Goal: Information Seeking & Learning: Learn about a topic

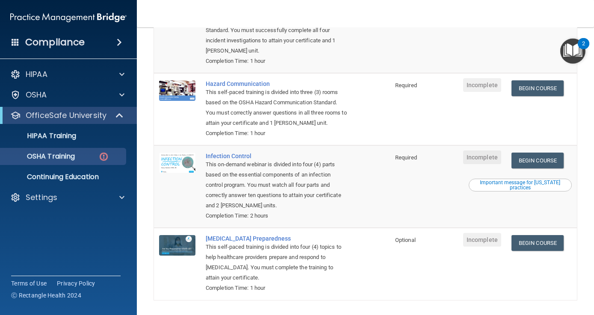
scroll to position [139, 0]
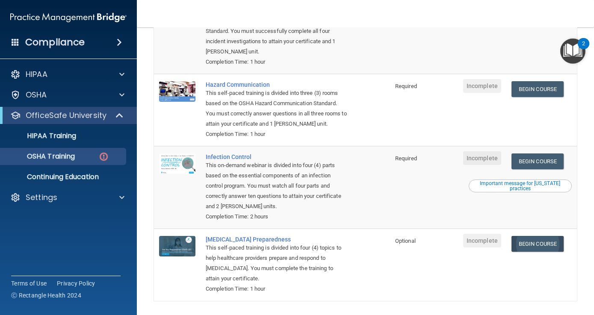
click at [540, 236] on link "Begin Course" at bounding box center [537, 244] width 52 height 16
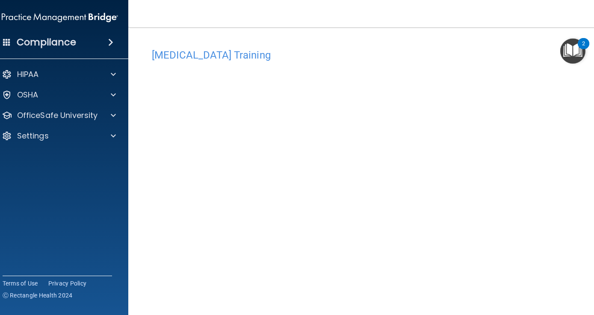
click at [435, 50] on h4 "COVID-19 Training" at bounding box center [366, 55] width 428 height 11
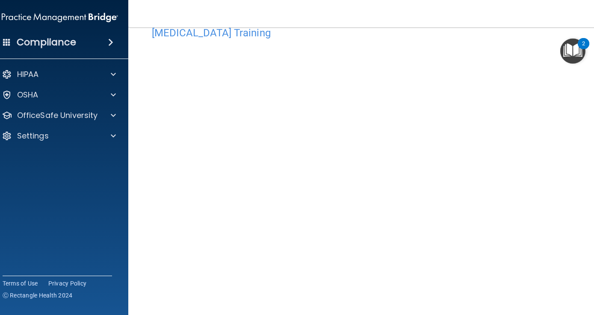
scroll to position [24, 0]
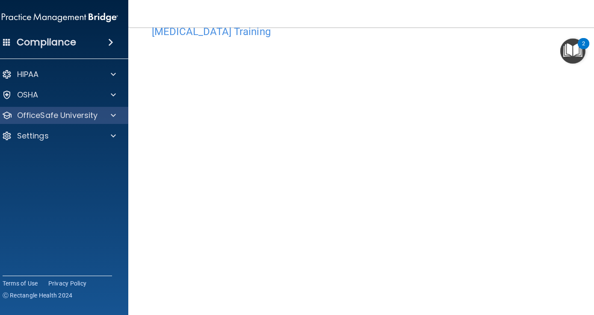
click at [80, 114] on p "OfficeSafe University" at bounding box center [57, 115] width 81 height 10
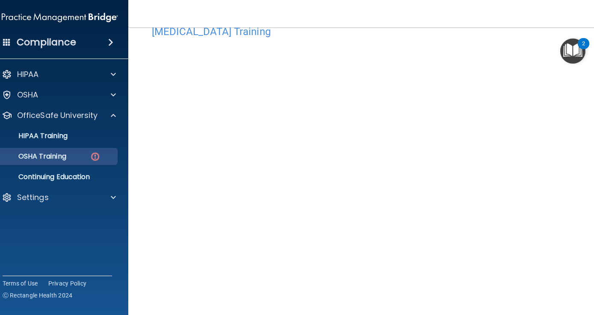
click at [66, 155] on p "OSHA Training" at bounding box center [31, 156] width 69 height 9
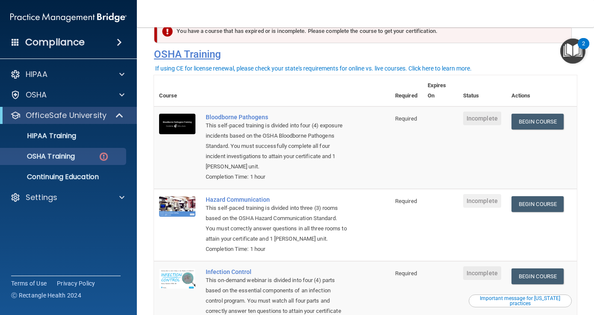
click at [480, 53] on h4 "OSHA Training" at bounding box center [365, 54] width 423 height 12
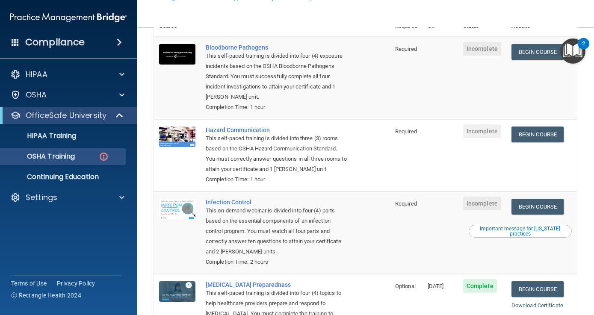
scroll to position [94, 0]
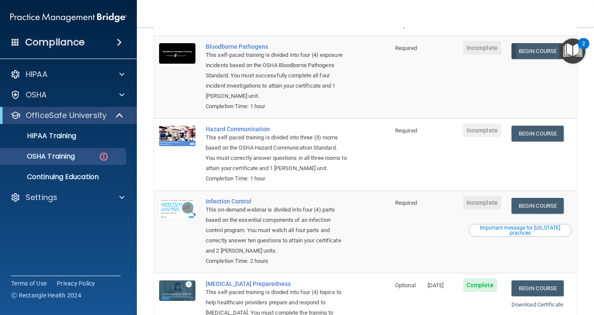
click at [548, 43] on link "Begin Course" at bounding box center [537, 51] width 52 height 16
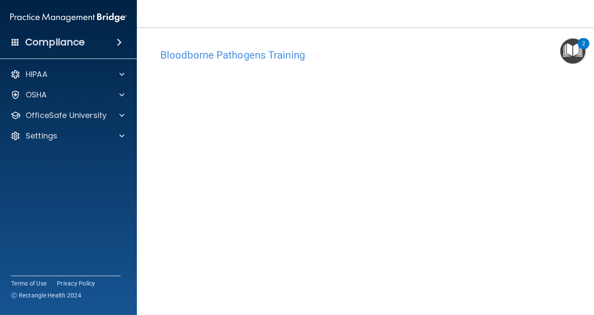
click at [403, 51] on h4 "Bloodborne Pathogens Training" at bounding box center [365, 55] width 410 height 11
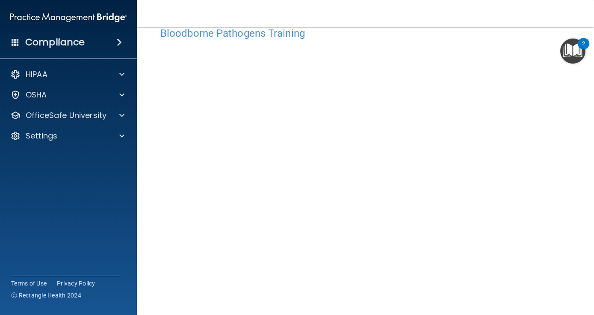
scroll to position [20, 0]
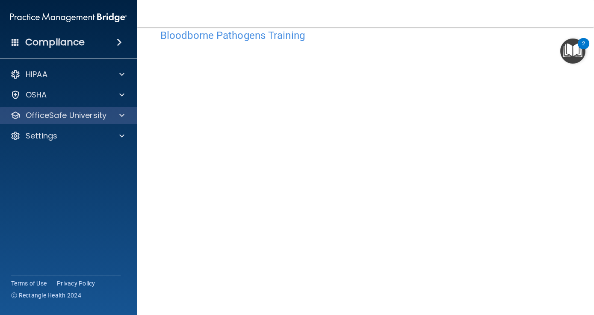
click at [114, 117] on div at bounding box center [120, 115] width 21 height 10
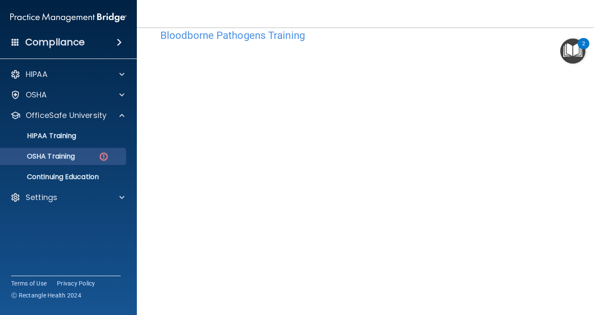
click at [85, 156] on div "OSHA Training" at bounding box center [64, 156] width 117 height 9
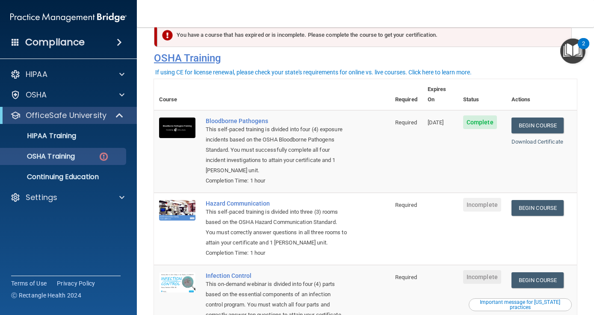
click at [502, 63] on h4 "OSHA Training" at bounding box center [365, 58] width 423 height 12
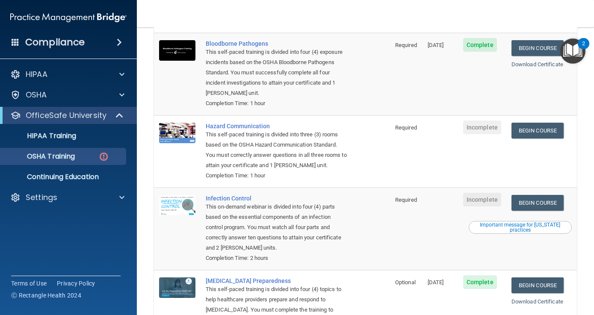
scroll to position [83, 0]
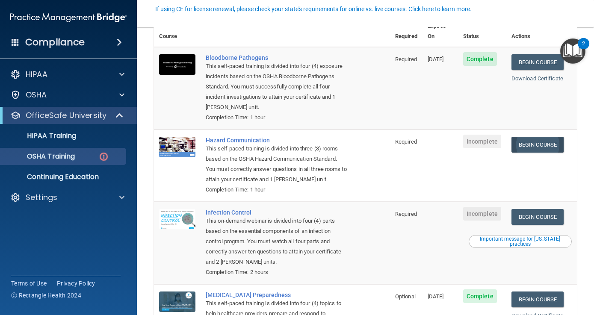
click at [528, 137] on link "Begin Course" at bounding box center [537, 145] width 52 height 16
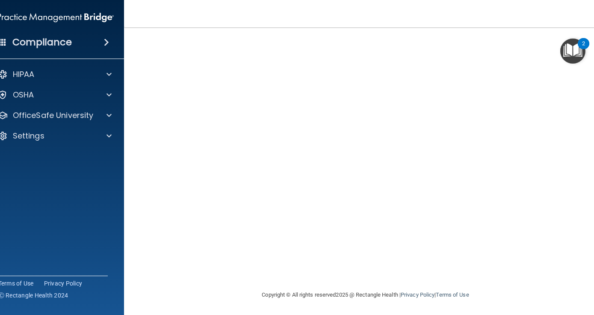
scroll to position [71, 0]
click at [564, 55] on img "Open Resource Center, 2 new notifications" at bounding box center [572, 50] width 25 height 25
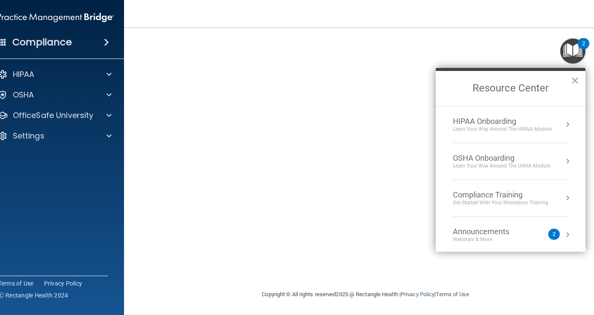
scroll to position [70, 0]
click at [571, 83] on button "×" at bounding box center [575, 81] width 8 height 14
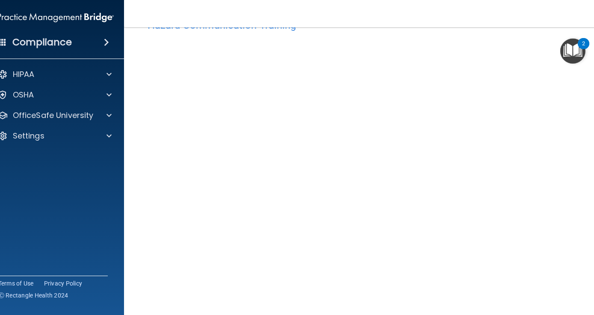
scroll to position [30, 0]
click at [108, 116] on span at bounding box center [108, 115] width 5 height 10
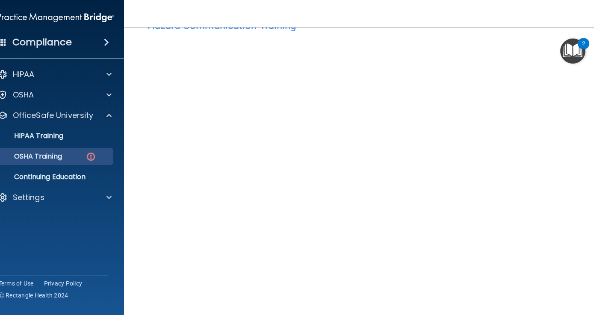
click at [56, 157] on p "OSHA Training" at bounding box center [27, 156] width 69 height 9
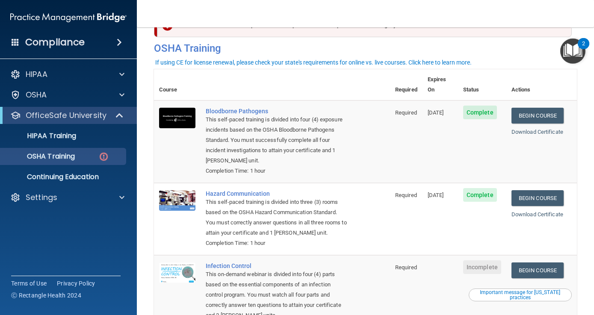
click at [356, 72] on th at bounding box center [295, 84] width 189 height 31
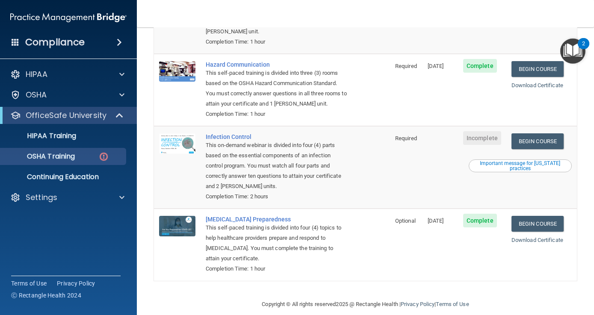
scroll to position [148, 0]
